Goal: Task Accomplishment & Management: Complete application form

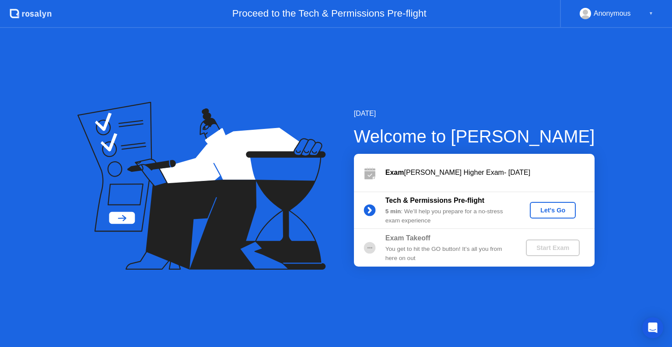
click at [542, 210] on div "Let's Go" at bounding box center [552, 210] width 39 height 7
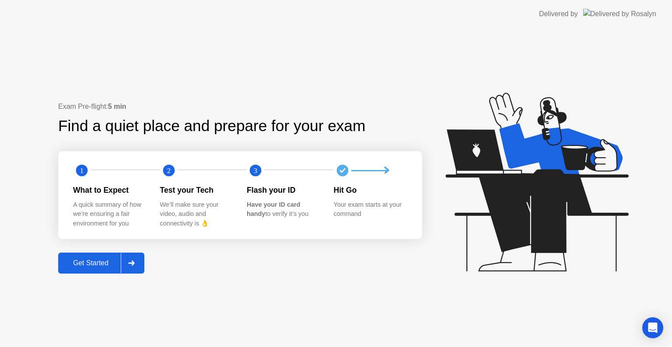
click at [101, 266] on div "Get Started" at bounding box center [91, 263] width 60 height 8
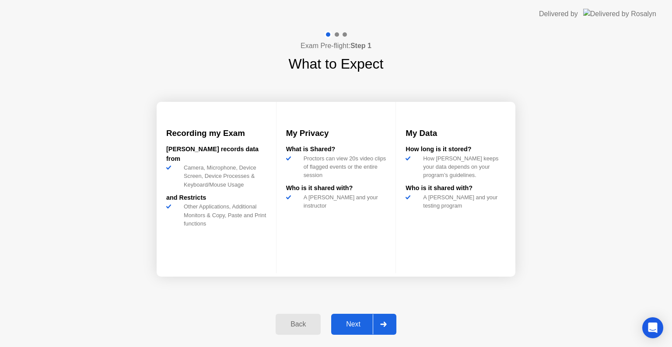
click at [362, 324] on div "Next" at bounding box center [353, 325] width 39 height 8
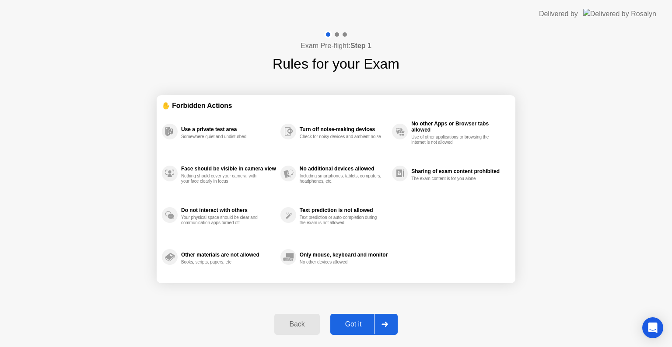
click at [356, 326] on div "Got it" at bounding box center [353, 325] width 41 height 8
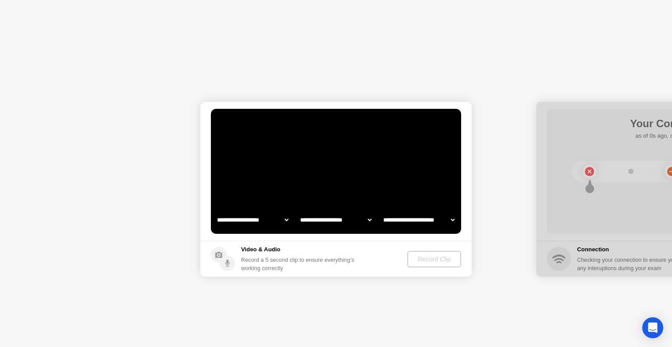
select select "**********"
select select "*******"
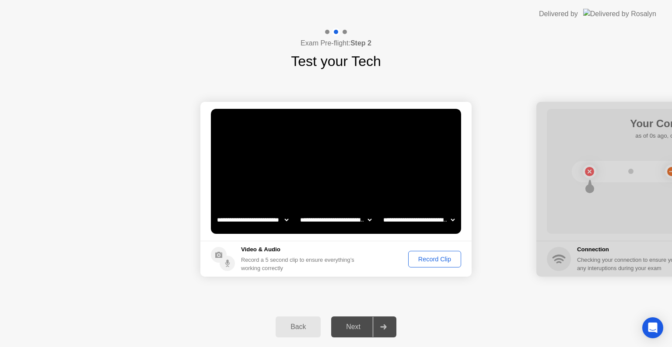
click at [436, 259] on div "Record Clip" at bounding box center [434, 259] width 47 height 7
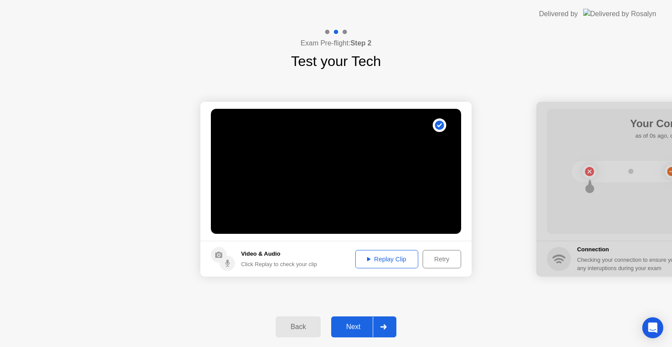
click at [359, 320] on button "Next" at bounding box center [363, 327] width 65 height 21
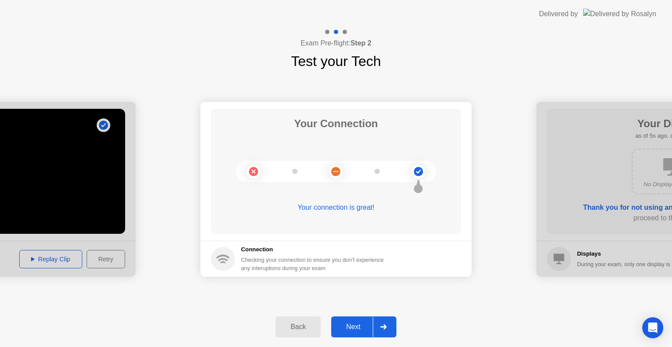
click at [353, 330] on div "Next" at bounding box center [353, 327] width 39 height 8
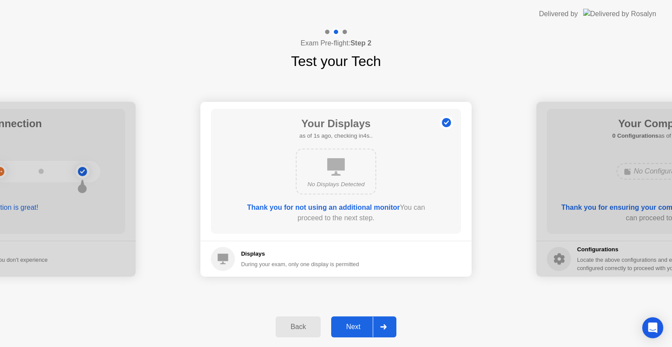
click at [353, 329] on div "Next" at bounding box center [353, 327] width 39 height 8
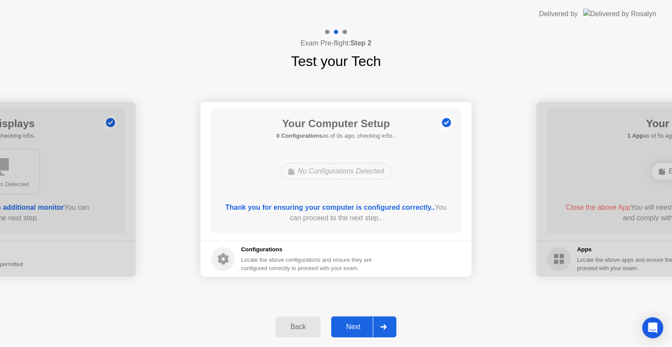
click at [352, 328] on div "Next" at bounding box center [353, 327] width 39 height 8
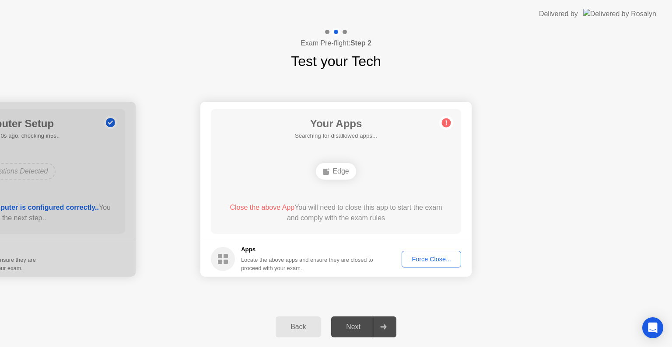
click at [432, 262] on div "Force Close..." at bounding box center [431, 259] width 53 height 7
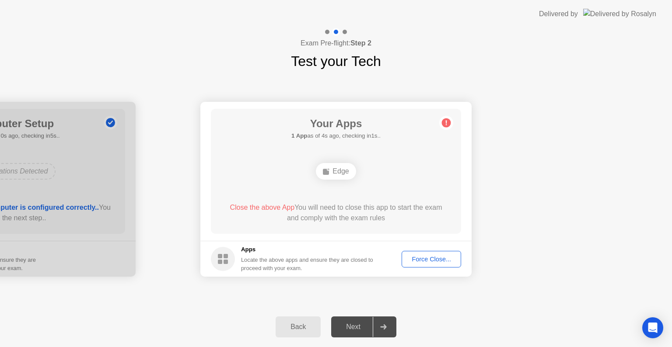
click at [455, 259] on div "Force Close..." at bounding box center [431, 259] width 53 height 7
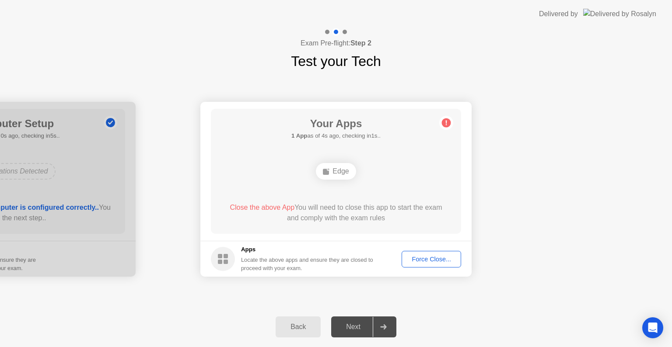
click at [410, 260] on div "Force Close..." at bounding box center [431, 259] width 53 height 7
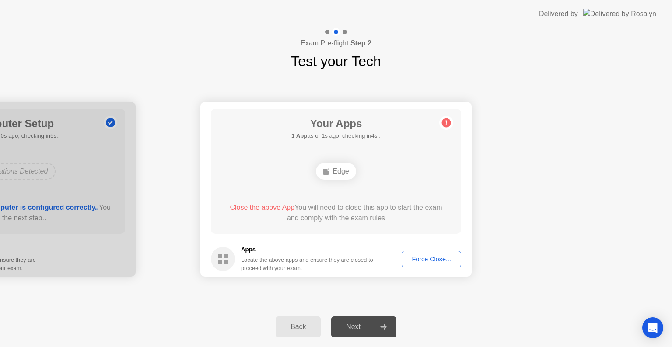
click at [423, 259] on div "Force Close..." at bounding box center [431, 259] width 53 height 7
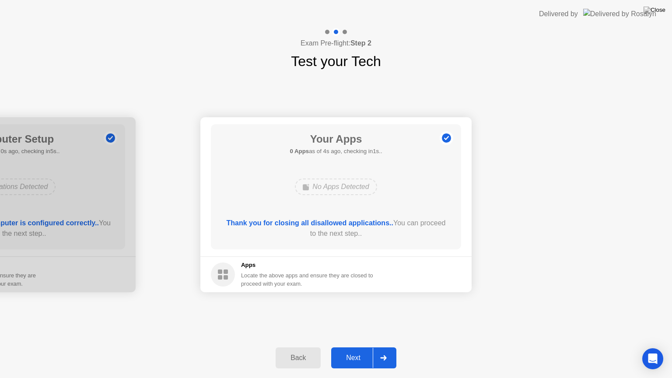
click at [356, 347] on div "Next" at bounding box center [353, 358] width 39 height 8
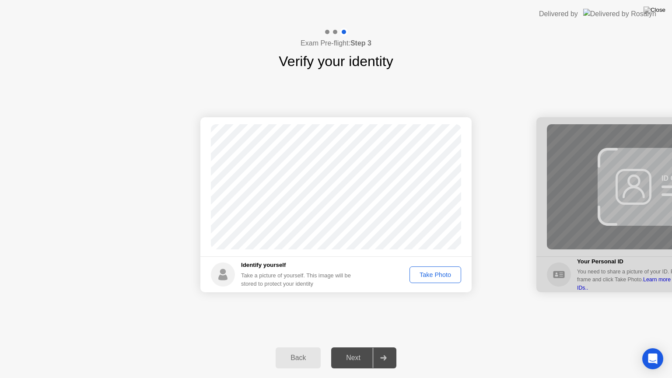
click at [432, 276] on div "Take Photo" at bounding box center [434, 274] width 45 height 7
click at [356, 347] on div "Next" at bounding box center [353, 358] width 39 height 8
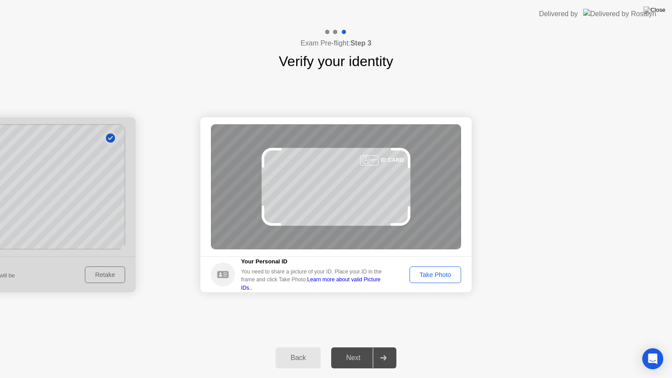
click at [444, 275] on div "Take Photo" at bounding box center [434, 274] width 45 height 7
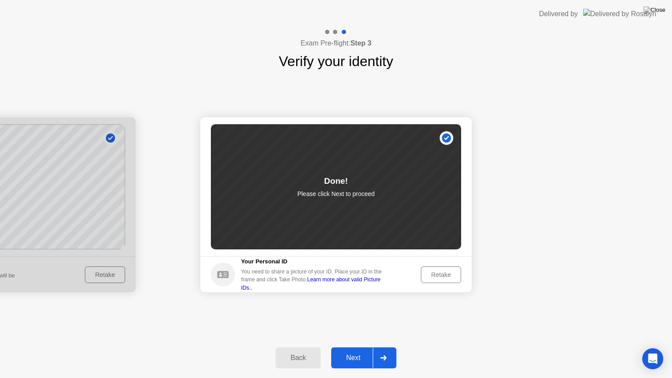
click at [347, 347] on div "Next" at bounding box center [353, 358] width 39 height 8
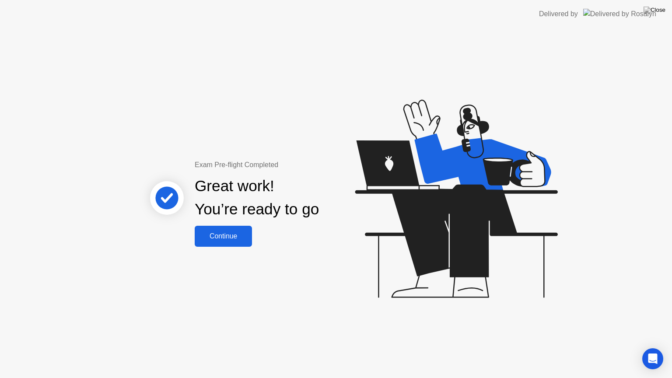
click at [239, 228] on button "Continue" at bounding box center [223, 236] width 57 height 21
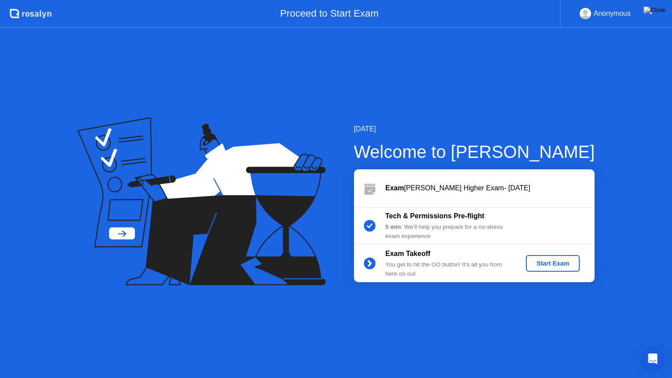
click at [544, 262] on div "Start Exam" at bounding box center [552, 263] width 47 height 7
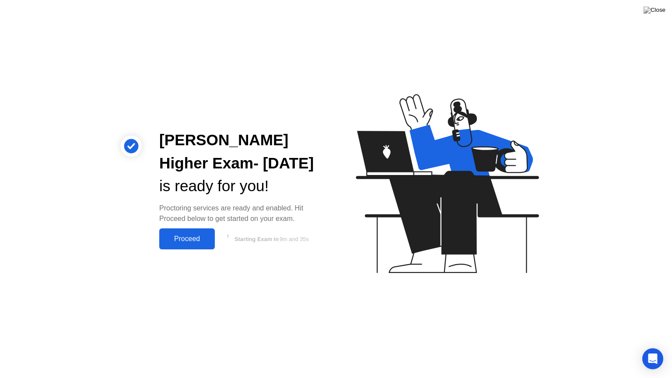
click at [195, 237] on div "Proceed" at bounding box center [187, 239] width 50 height 8
